Goal: Task Accomplishment & Management: Manage account settings

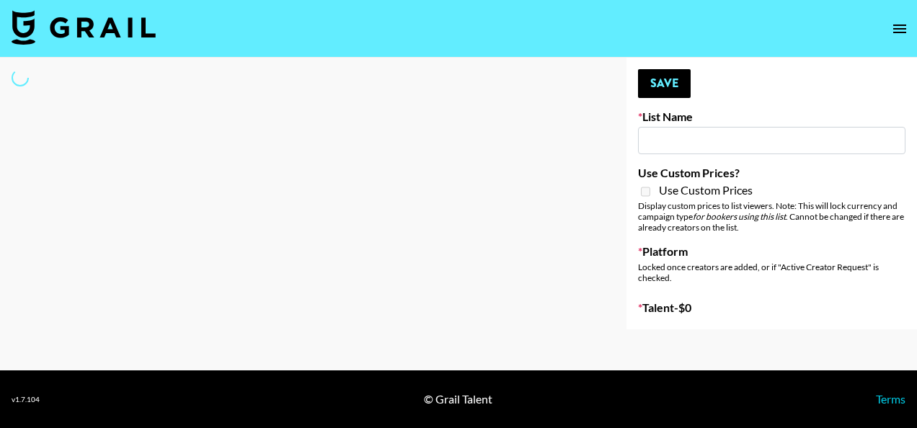
type input "[GEOGRAPHIC_DATA]"
select select "Song"
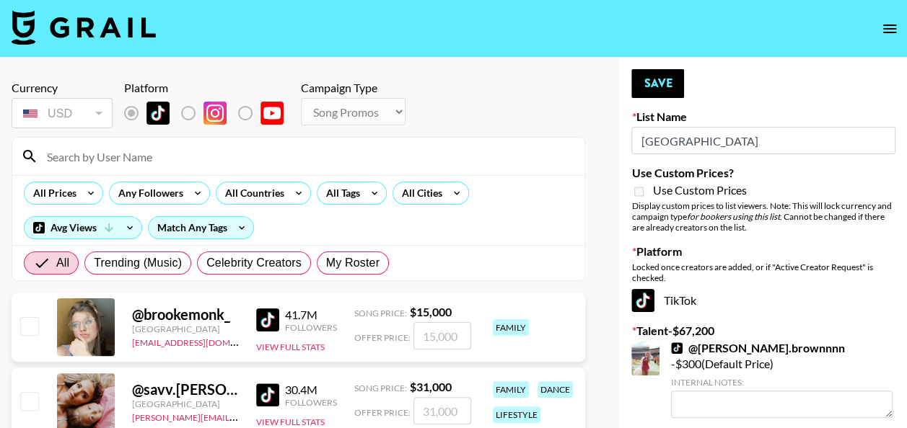
click at [418, 159] on input at bounding box center [306, 156] width 537 height 23
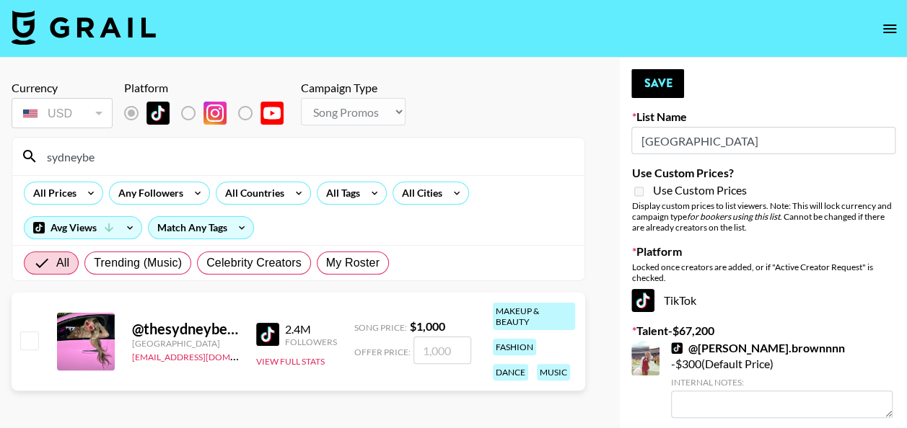
type input "sydneybe"
click at [436, 350] on input "number" at bounding box center [442, 350] width 58 height 27
type input "8"
checkbox input "true"
type input "800"
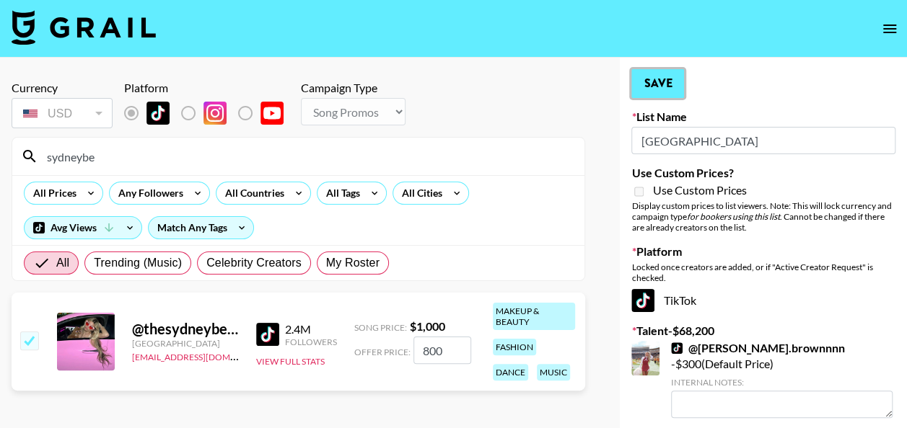
click at [656, 73] on button "Save" at bounding box center [657, 83] width 53 height 29
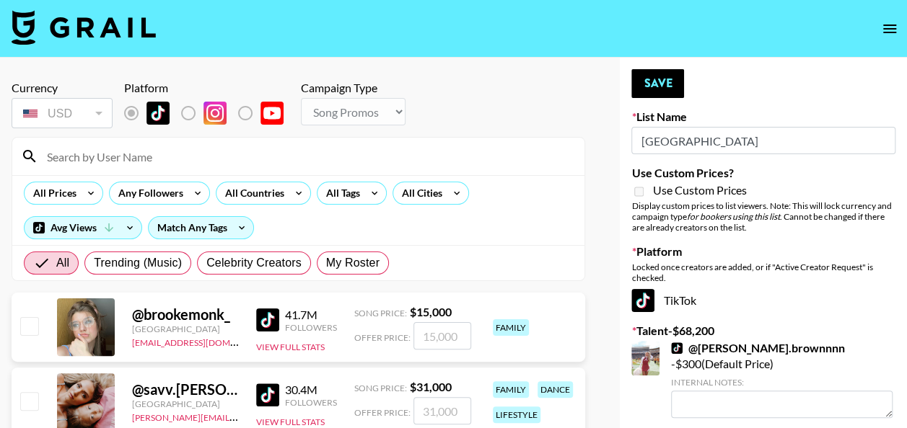
click at [319, 167] on input at bounding box center [306, 156] width 537 height 23
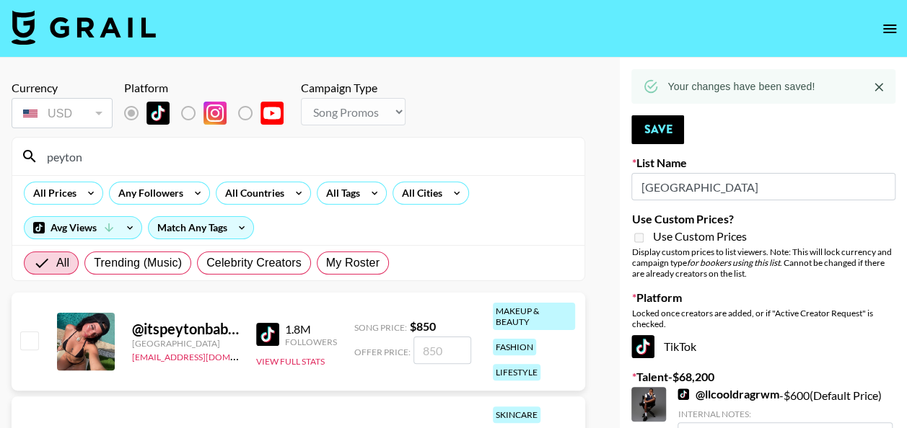
type input "peyton"
click at [420, 354] on input "number" at bounding box center [442, 350] width 58 height 27
type input "8"
checkbox input "true"
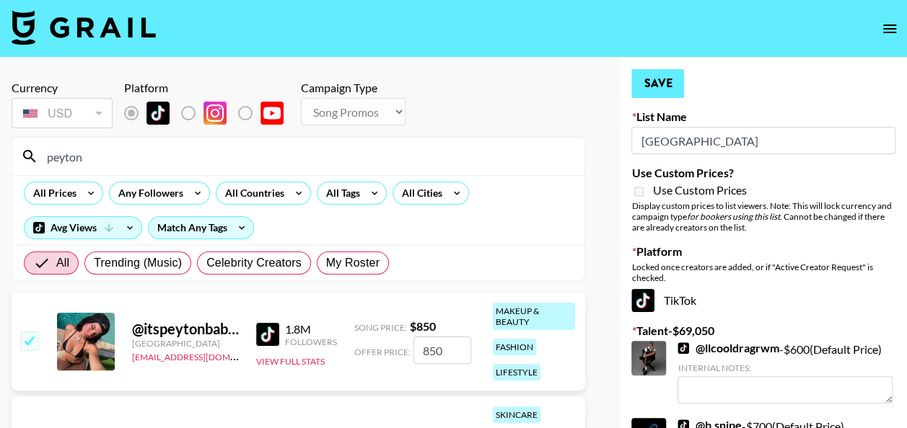
type input "850"
click at [661, 90] on button "Save" at bounding box center [657, 83] width 53 height 29
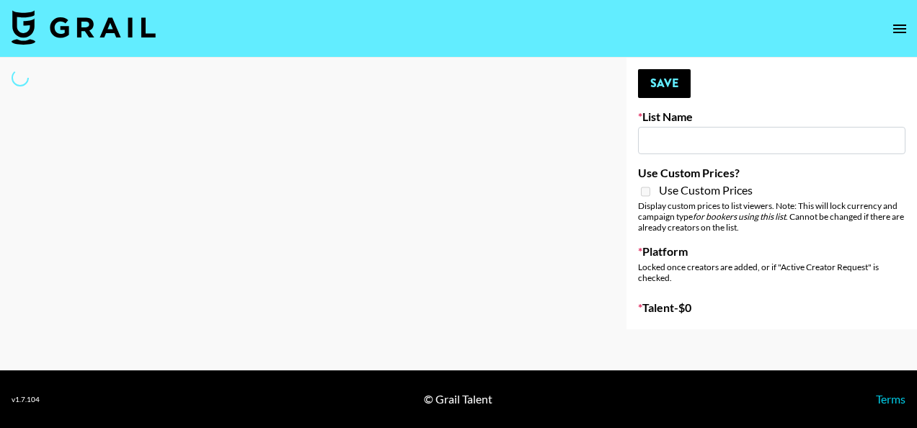
type input "GoVanni Campaign"
select select "Song"
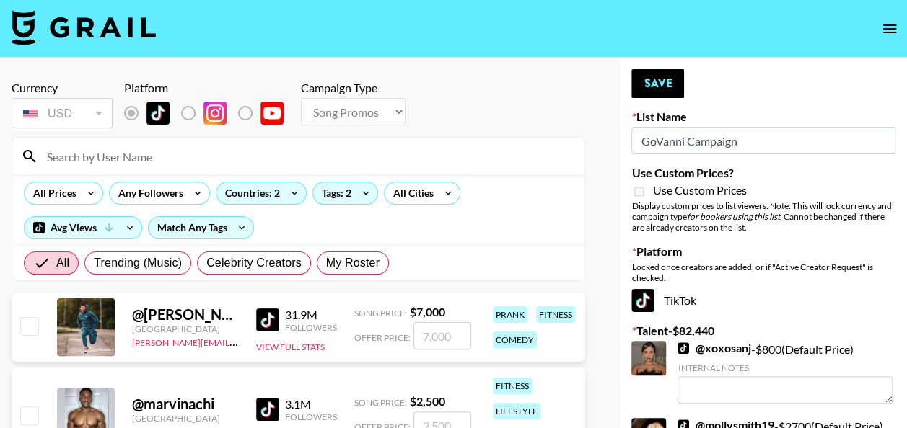
click at [403, 153] on input at bounding box center [306, 156] width 537 height 23
click at [403, 153] on input "[GEOGRAPHIC_DATA]" at bounding box center [306, 156] width 537 height 23
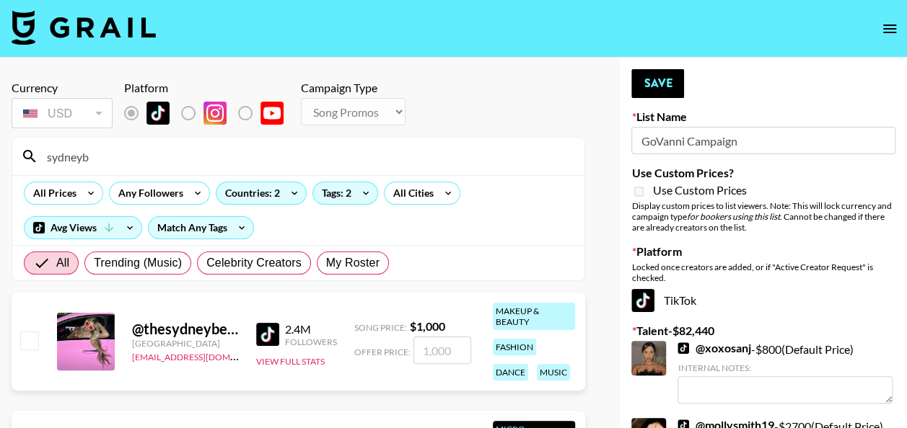
type input "sydneyb"
click at [442, 353] on input "number" at bounding box center [442, 350] width 58 height 27
type input "8"
checkbox input "true"
type input "800"
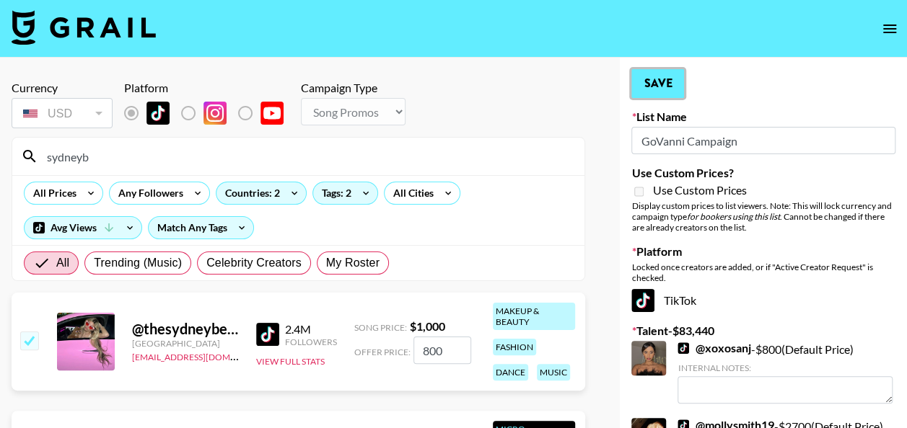
click at [661, 89] on button "Save" at bounding box center [657, 83] width 53 height 29
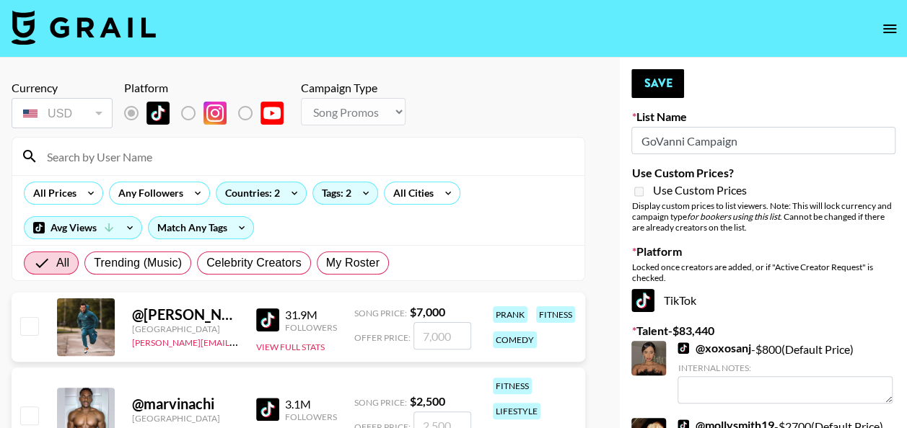
click at [198, 155] on input at bounding box center [306, 156] width 537 height 23
type input "peyton"
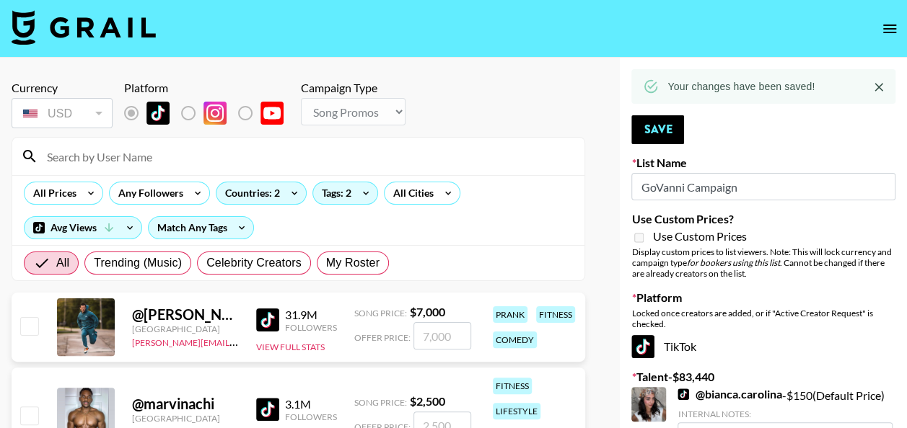
click at [436, 335] on input "number" at bounding box center [442, 335] width 58 height 27
click at [327, 160] on input at bounding box center [306, 156] width 537 height 23
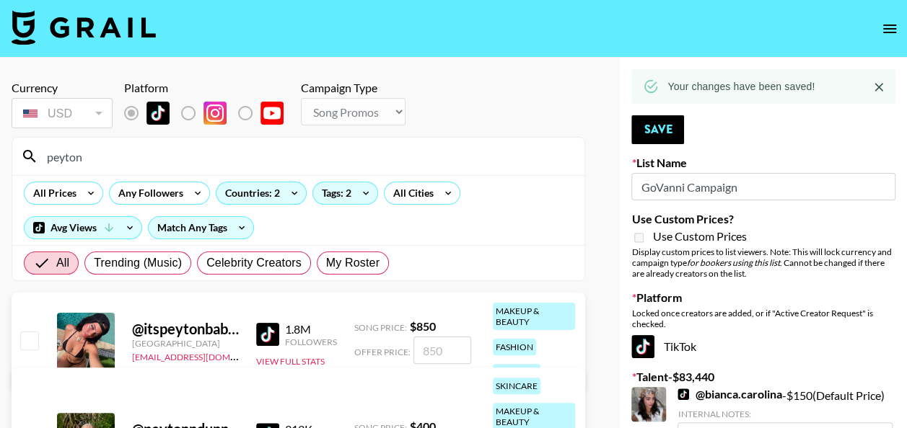
type input "peyton"
click at [448, 355] on input "number" at bounding box center [442, 350] width 58 height 27
type input "85"
checkbox input "true"
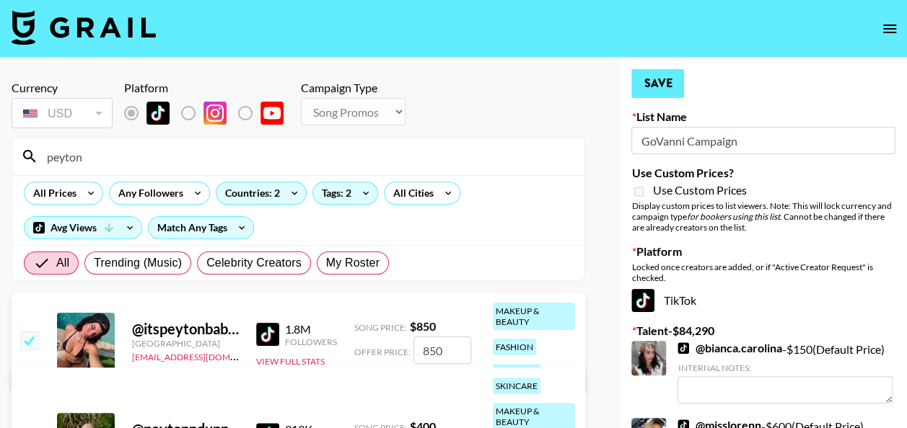
type input "850"
click at [661, 76] on button "Save" at bounding box center [657, 83] width 53 height 29
